Goal: Task Accomplishment & Management: Use online tool/utility

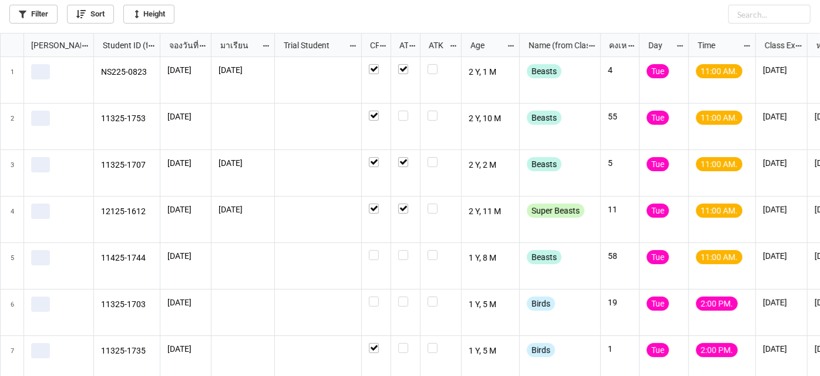
scroll to position [336, 814]
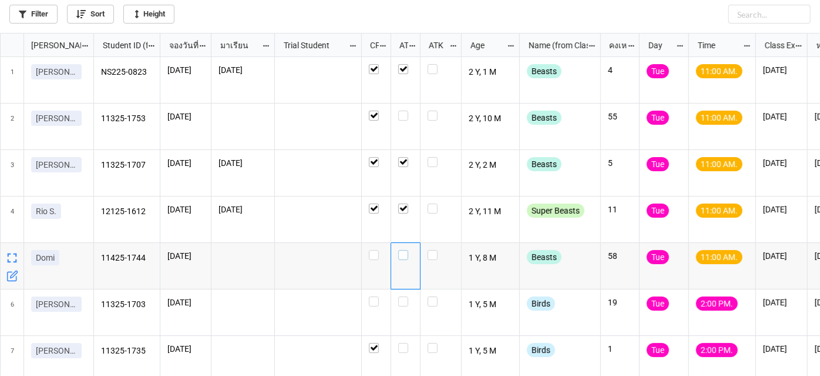
click at [407, 250] on label "grid" at bounding box center [405, 250] width 15 height 0
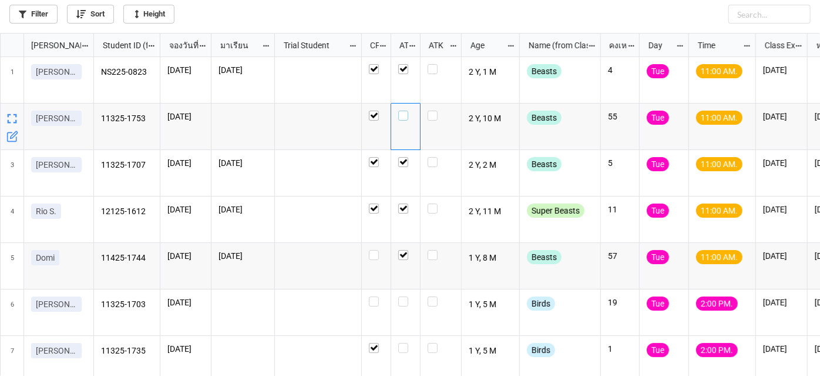
click at [398, 110] on label "grid" at bounding box center [405, 110] width 15 height 0
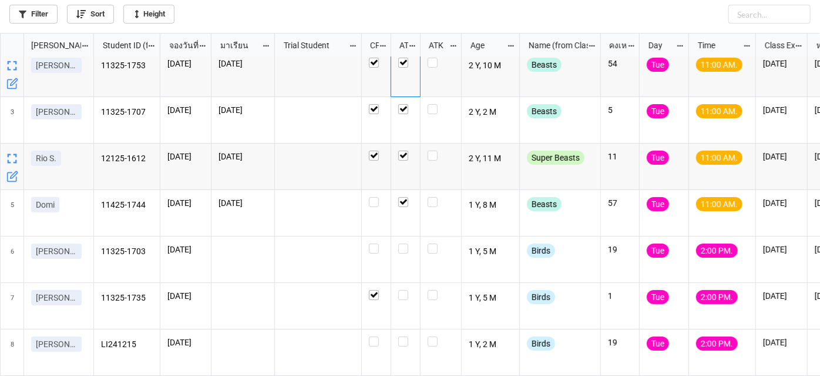
scroll to position [0, 0]
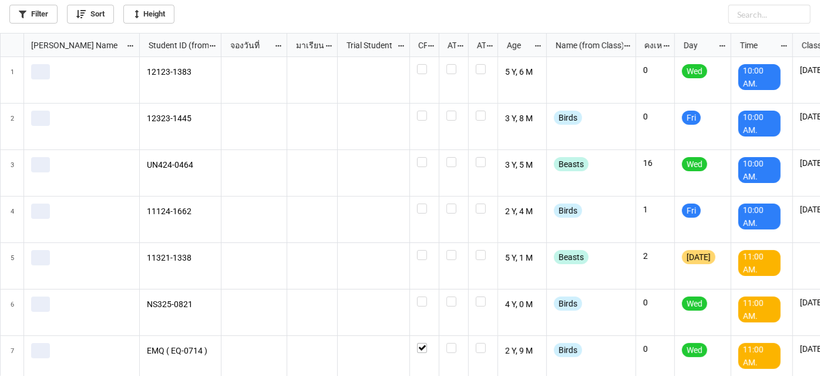
scroll to position [336, 814]
click at [42, 16] on link "Filter" at bounding box center [33, 14] width 48 height 19
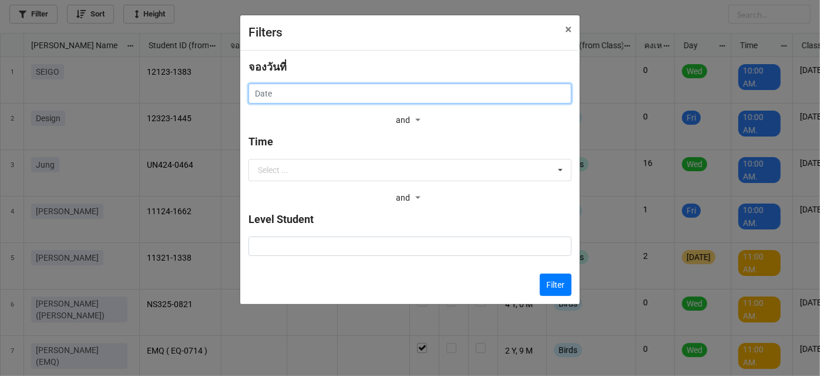
click at [283, 88] on input "text" at bounding box center [410, 93] width 323 height 20
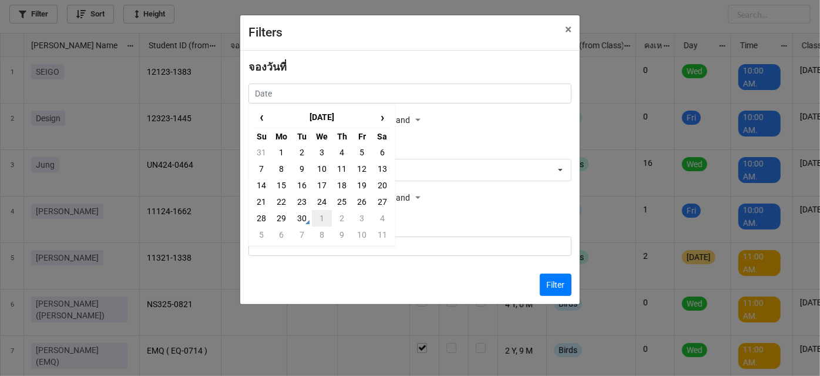
click at [316, 214] on td "1" at bounding box center [322, 218] width 20 height 16
type input "[DATE]"
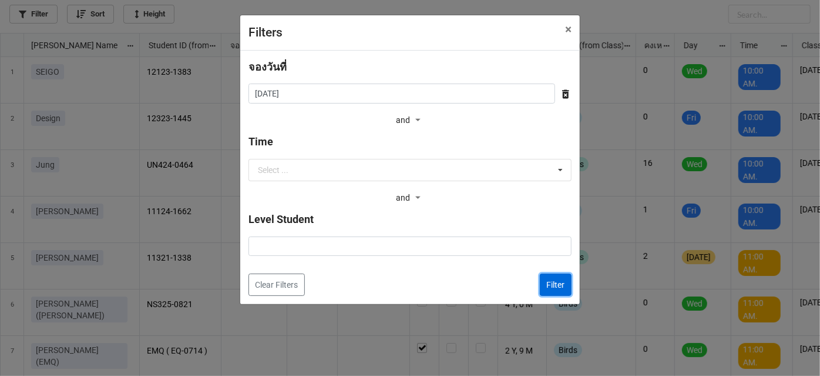
click at [551, 281] on button "Filter" at bounding box center [556, 284] width 32 height 22
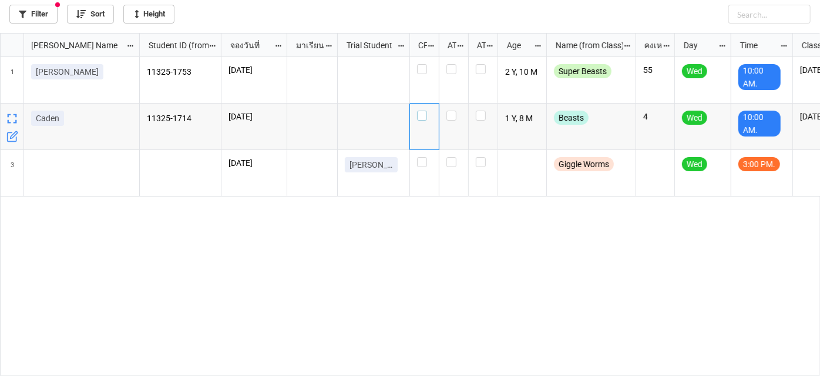
click at [428, 115] on div "grid" at bounding box center [424, 115] width 15 height 10
click at [423, 64] on label "grid" at bounding box center [424, 64] width 15 height 0
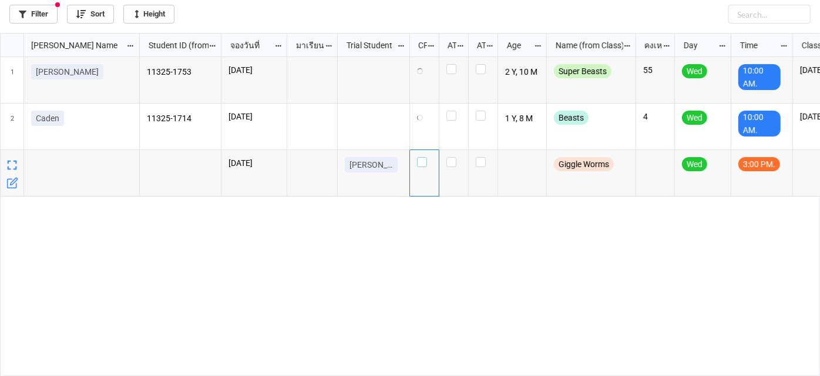
click at [422, 157] on label "grid" at bounding box center [424, 157] width 15 height 0
checkbox input "true"
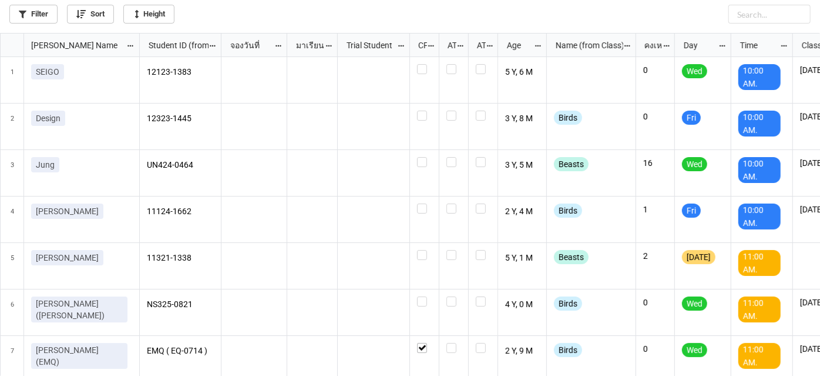
scroll to position [6, 6]
click at [32, 7] on link "Filter" at bounding box center [33, 14] width 48 height 19
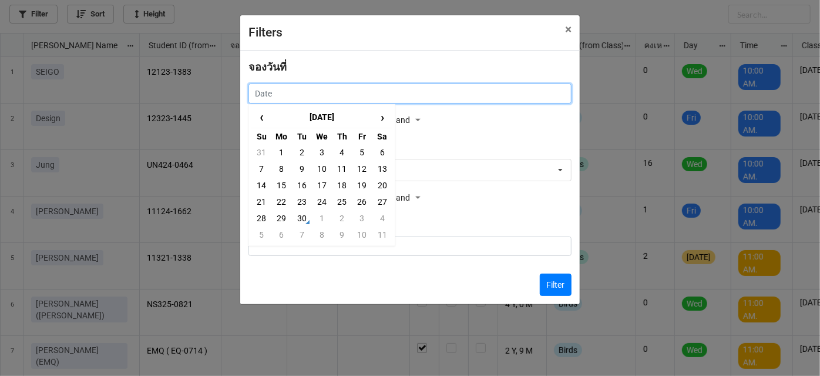
click at [311, 95] on input "text" at bounding box center [410, 93] width 323 height 20
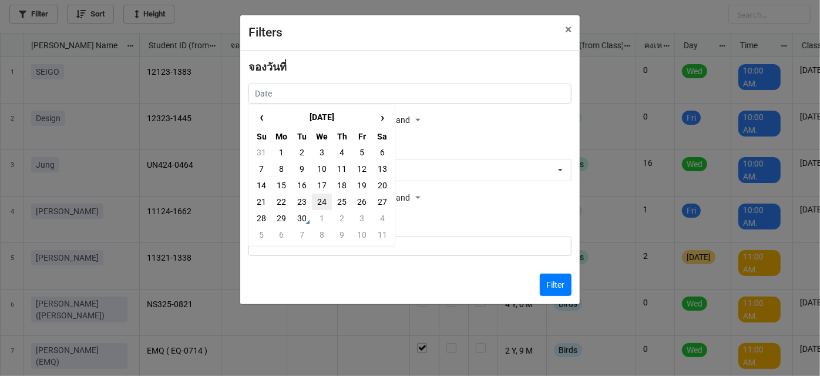
click at [323, 195] on td "24" at bounding box center [322, 201] width 20 height 16
type input "24/9/2025"
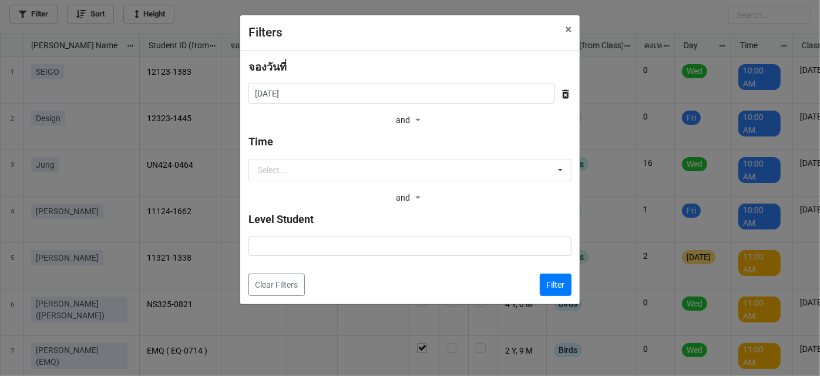
click at [337, 182] on div "Time Select ... 9:00 AM. 9.50 AM. 10:00 AM. 10.40 AM. 11:00 AM. 11.30 AM. 1:00 …" at bounding box center [410, 169] width 323 height 73
click at [339, 172] on input "text" at bounding box center [411, 169] width 322 height 21
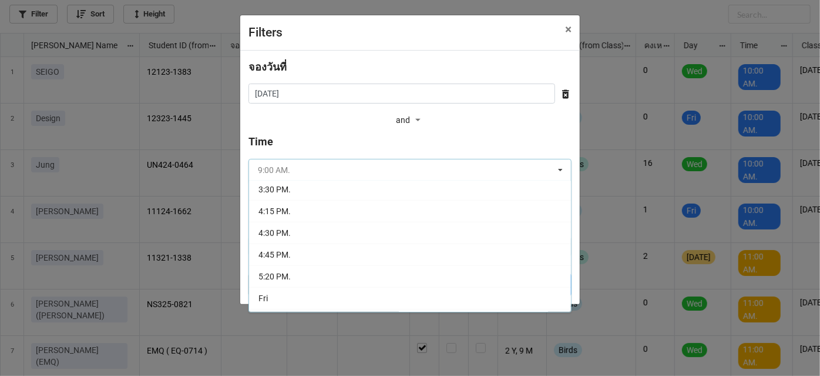
scroll to position [267, 0]
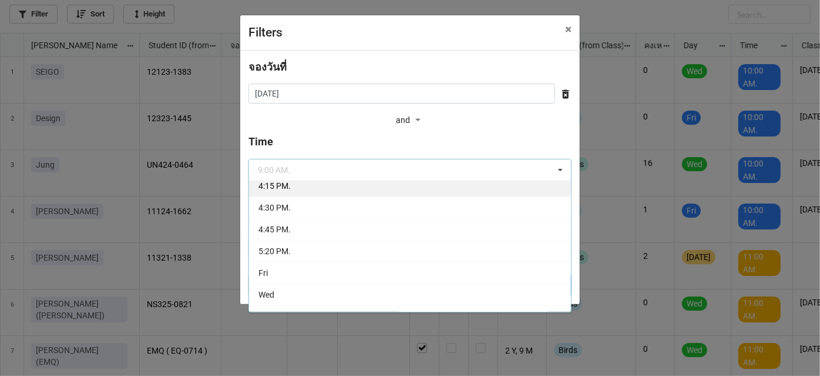
click at [367, 187] on div "9:00 AM. 9.50 AM. 10:00 AM. 10.40 AM. 11:00 AM. 11.30 AM. 1:00 PM. 2:00 PM. 2:1…" at bounding box center [410, 246] width 323 height 132
click at [367, 187] on div "4:15 PM." at bounding box center [410, 186] width 322 height 22
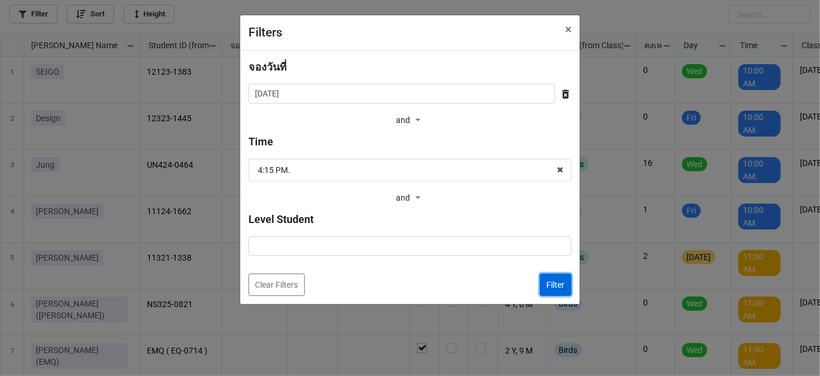
click at [545, 281] on button "Filter" at bounding box center [556, 284] width 32 height 22
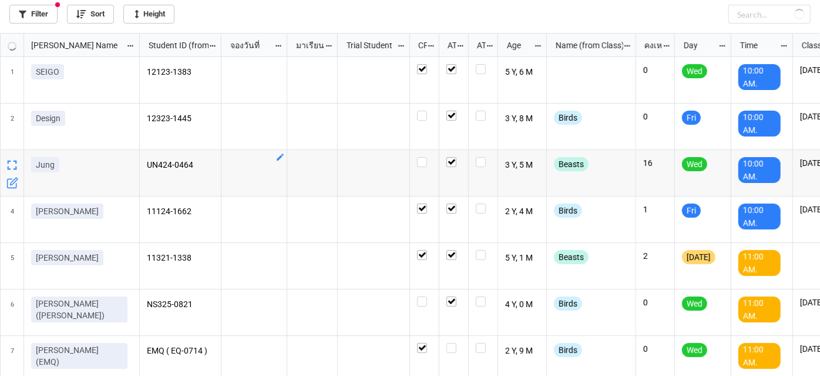
checkbox input "true"
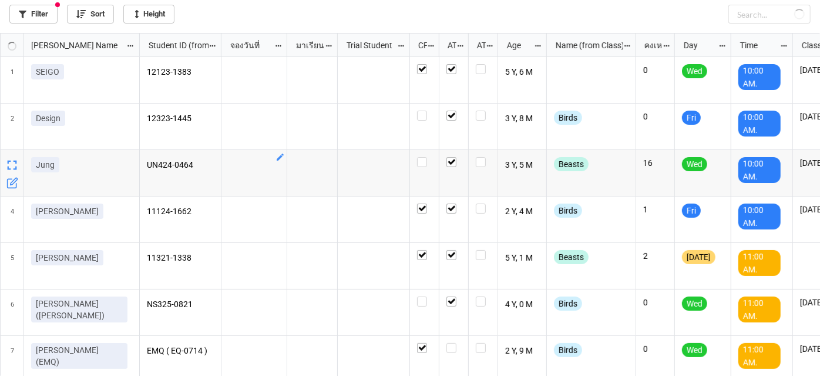
checkbox input "true"
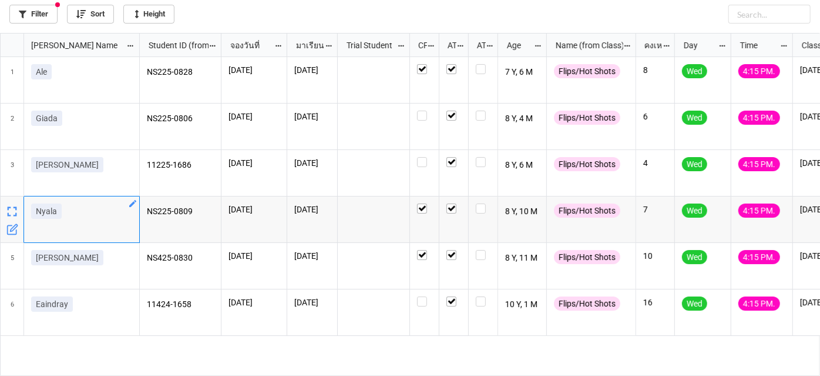
drag, startPoint x: 59, startPoint y: 219, endPoint x: 48, endPoint y: 219, distance: 11.2
drag, startPoint x: 48, startPoint y: 219, endPoint x: 32, endPoint y: 212, distance: 17.4
click at [32, 212] on div "Nyala" at bounding box center [82, 219] width 116 height 46
drag, startPoint x: 35, startPoint y: 213, endPoint x: 66, endPoint y: 222, distance: 31.6
click at [66, 222] on div "Nyala" at bounding box center [81, 213] width 101 height 20
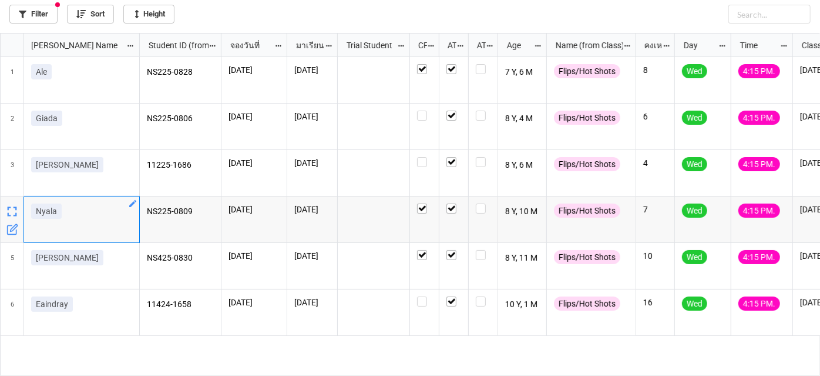
copy p "Nyala"
click at [44, 10] on link "Filter" at bounding box center [33, 14] width 48 height 19
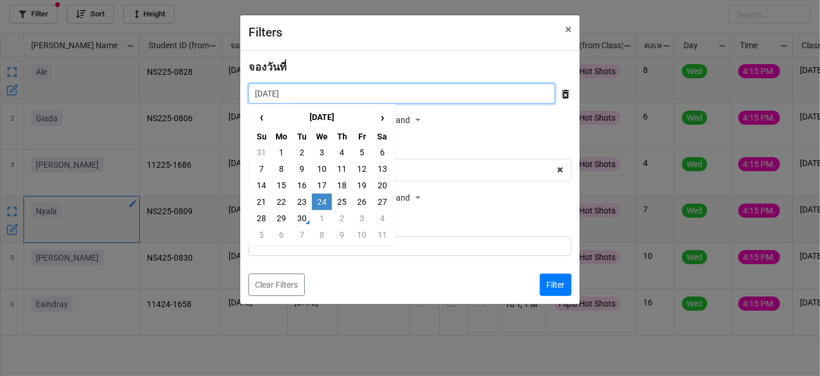
click at [392, 94] on input "24/9/2025" at bounding box center [402, 93] width 307 height 20
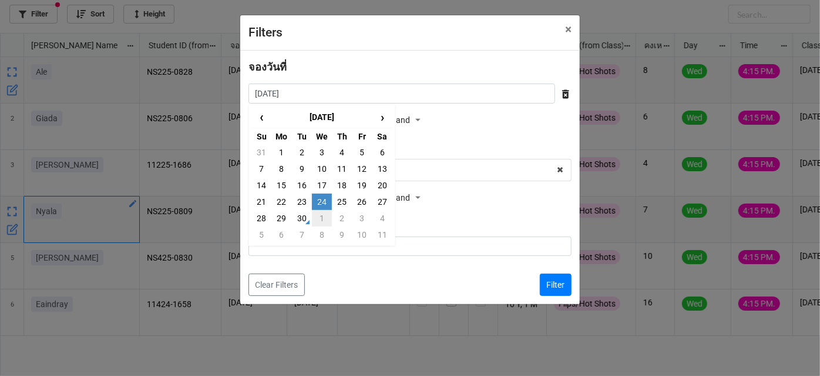
click at [320, 216] on td "1" at bounding box center [322, 218] width 20 height 16
type input "[DATE]"
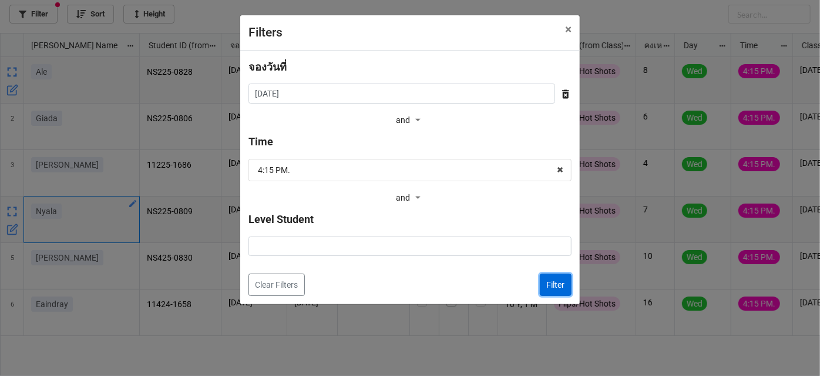
click at [557, 286] on button "Filter" at bounding box center [556, 284] width 32 height 22
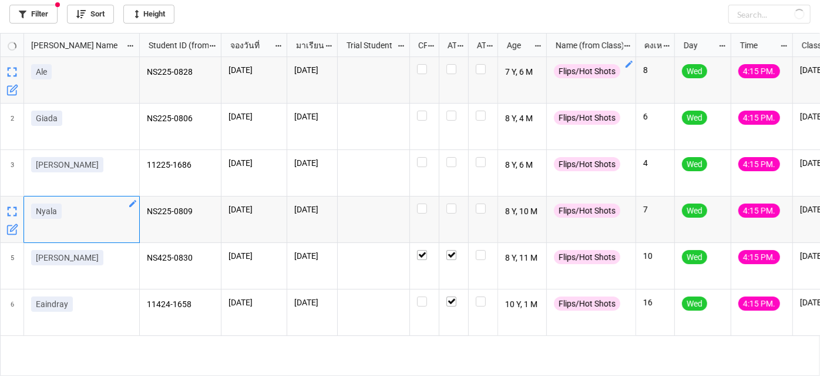
checkbox input "false"
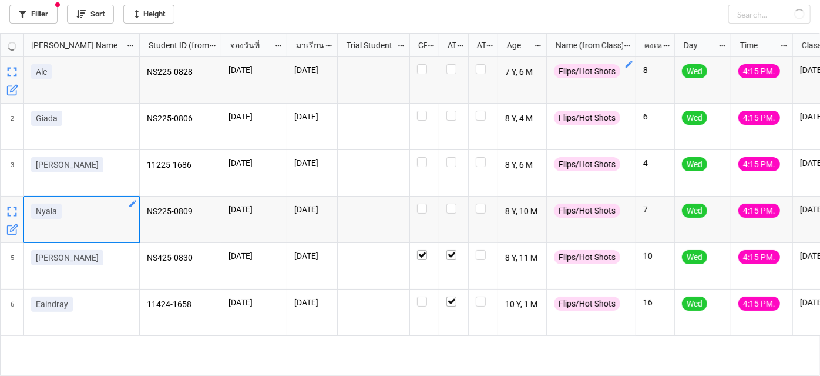
checkbox input "false"
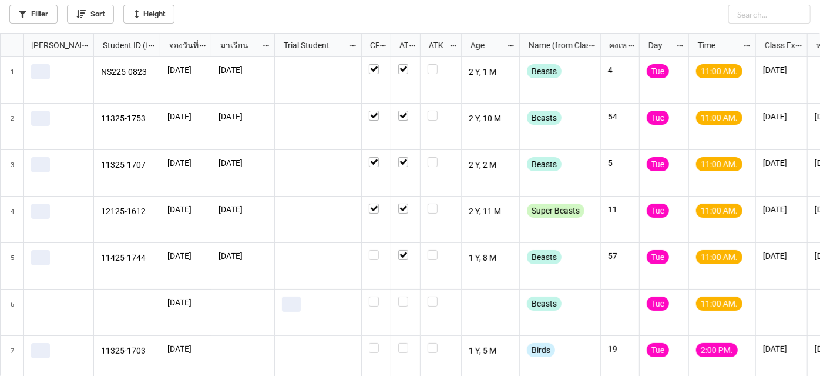
scroll to position [53, 0]
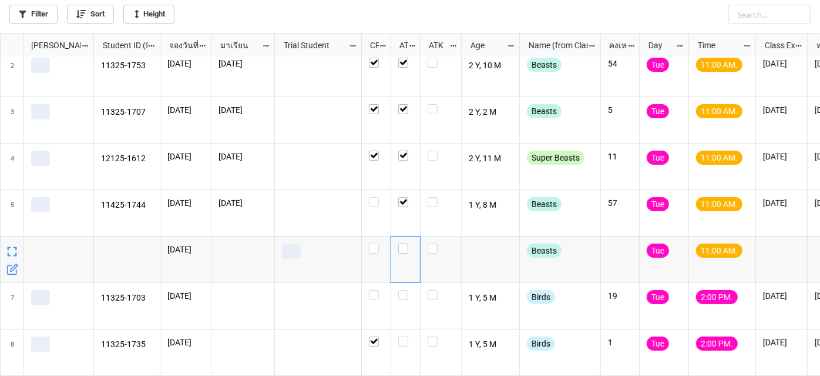
click at [406, 243] on label "grid" at bounding box center [405, 243] width 15 height 0
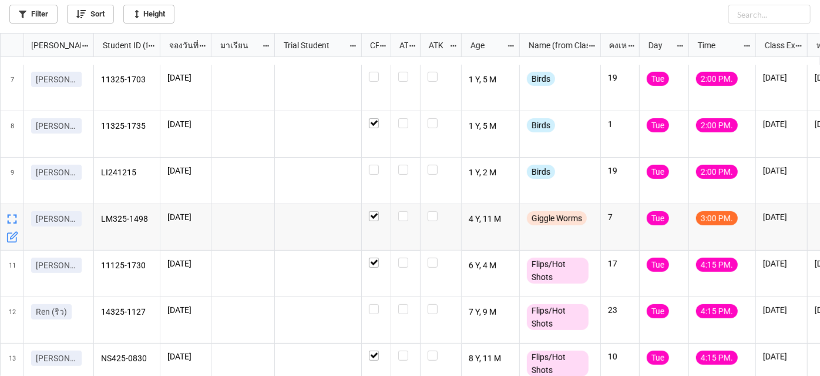
scroll to position [290, 0]
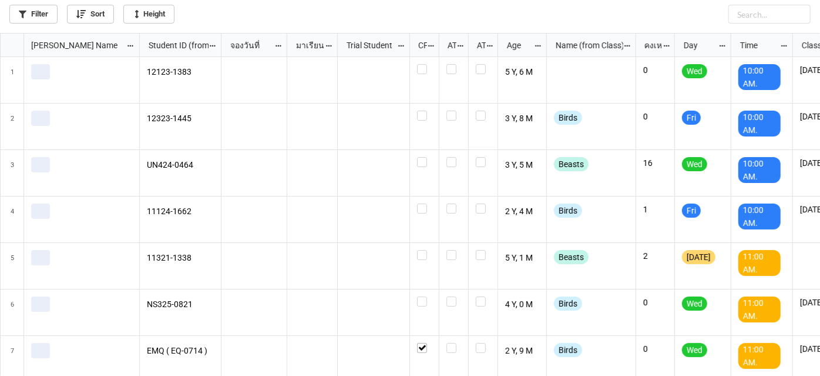
scroll to position [336, 814]
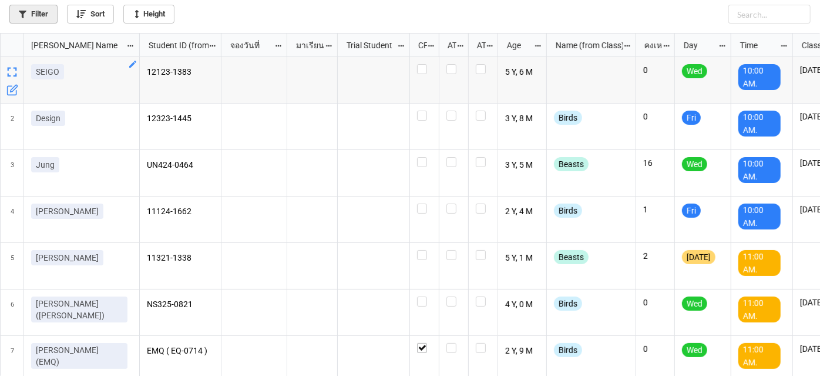
click at [35, 18] on link "Filter" at bounding box center [33, 14] width 48 height 19
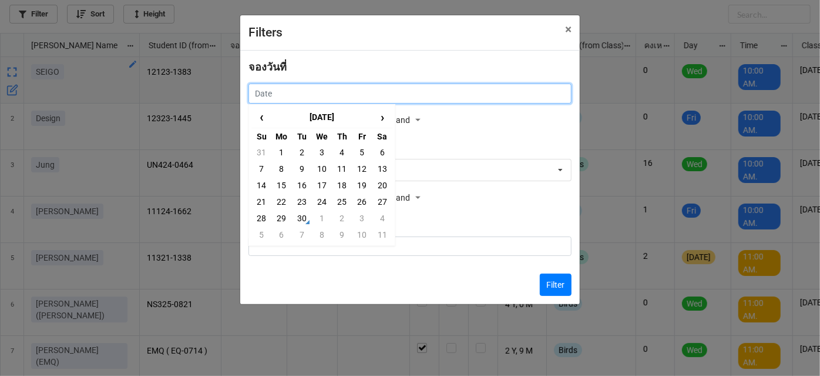
click at [286, 86] on input "text" at bounding box center [410, 93] width 323 height 20
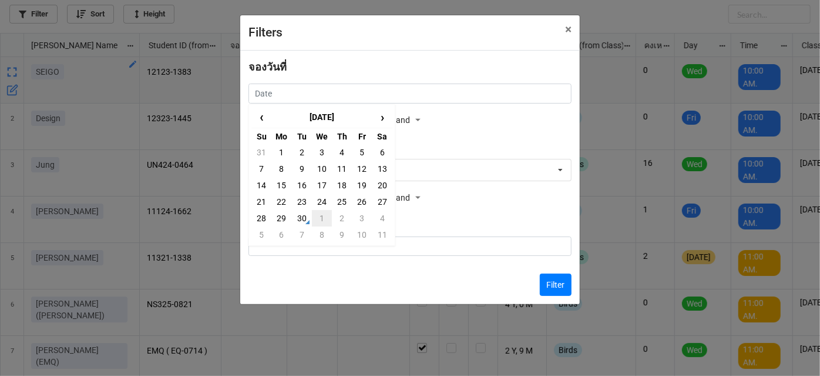
click at [321, 219] on td "1" at bounding box center [322, 218] width 20 height 16
type input "[DATE]"
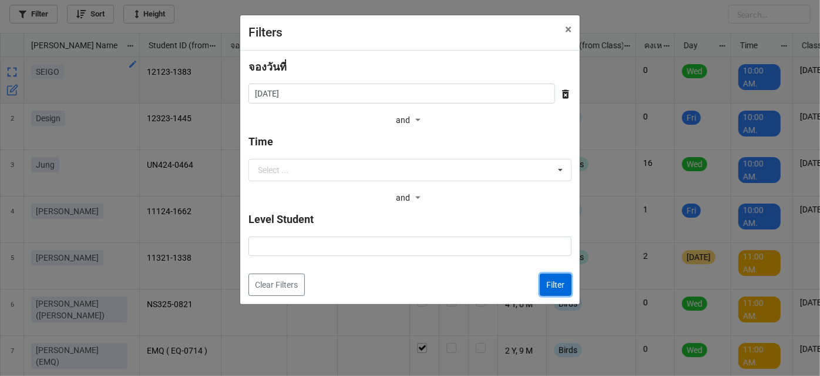
drag, startPoint x: 550, startPoint y: 284, endPoint x: 285, endPoint y: 95, distance: 325.7
click at [545, 277] on button "Filter" at bounding box center [556, 284] width 32 height 22
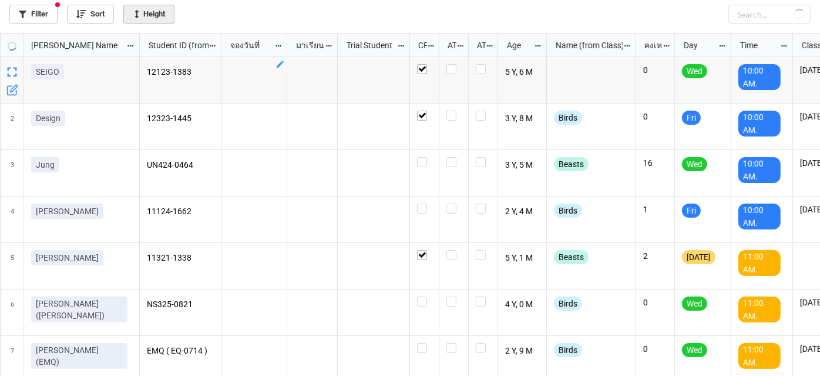
checkbox input "true"
checkbox input "false"
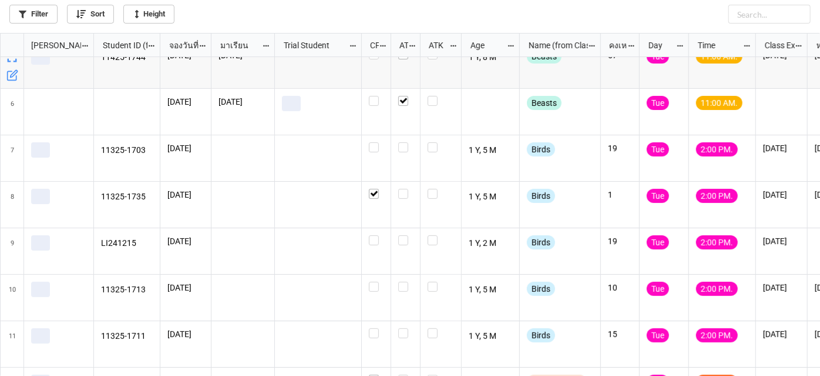
scroll to position [213, 0]
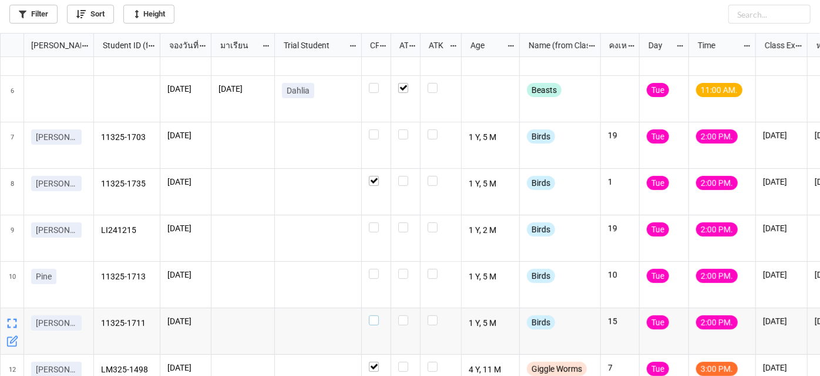
click at [376, 315] on label "grid" at bounding box center [376, 315] width 15 height 0
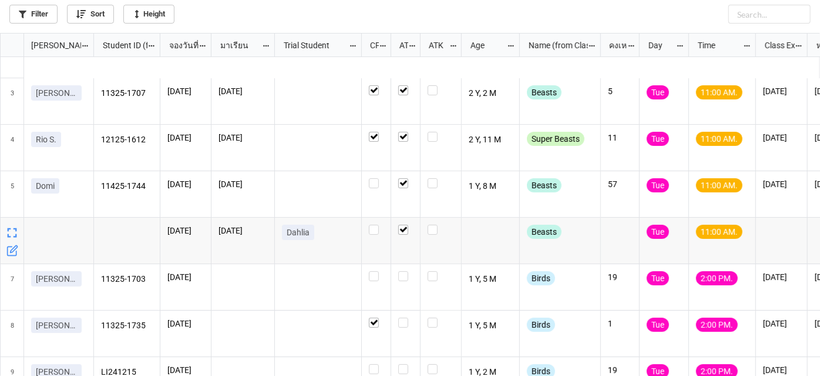
scroll to position [53, 0]
